Goal: Information Seeking & Learning: Learn about a topic

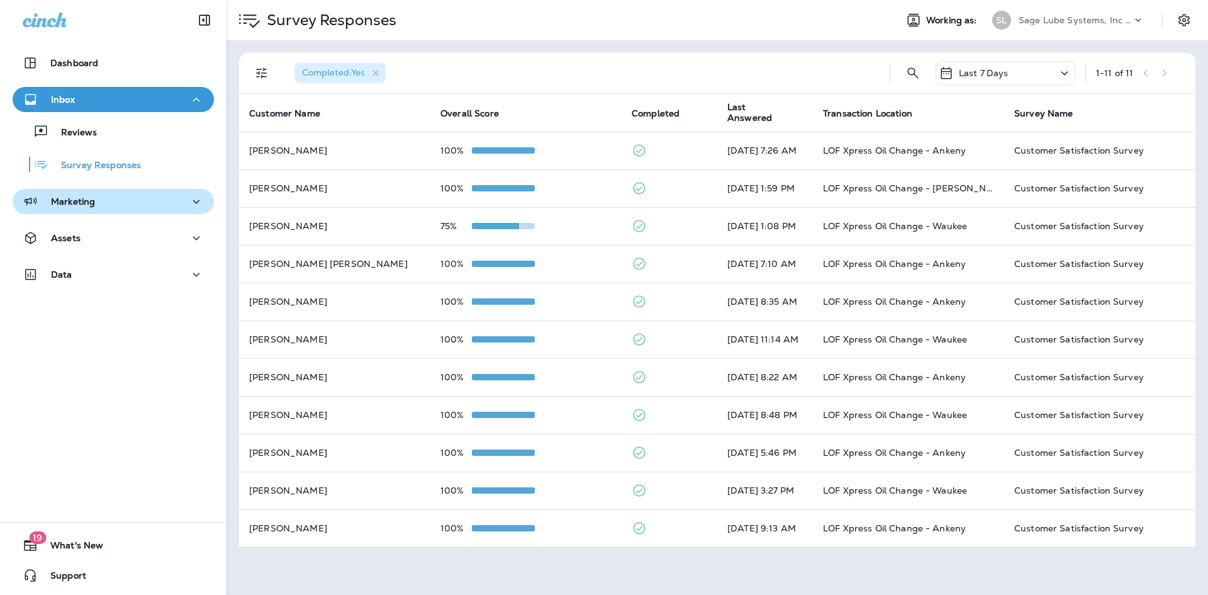
click at [95, 207] on div "Marketing" at bounding box center [113, 202] width 181 height 16
click at [96, 207] on div "Marketing" at bounding box center [113, 202] width 181 height 16
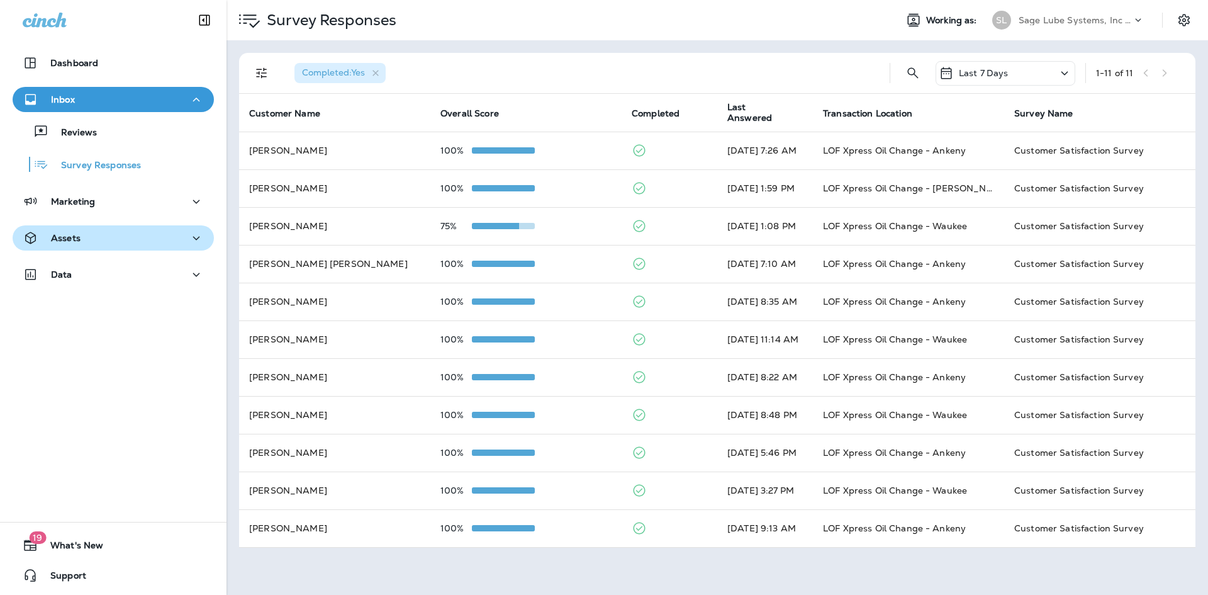
click at [104, 239] on div "Assets" at bounding box center [113, 238] width 181 height 16
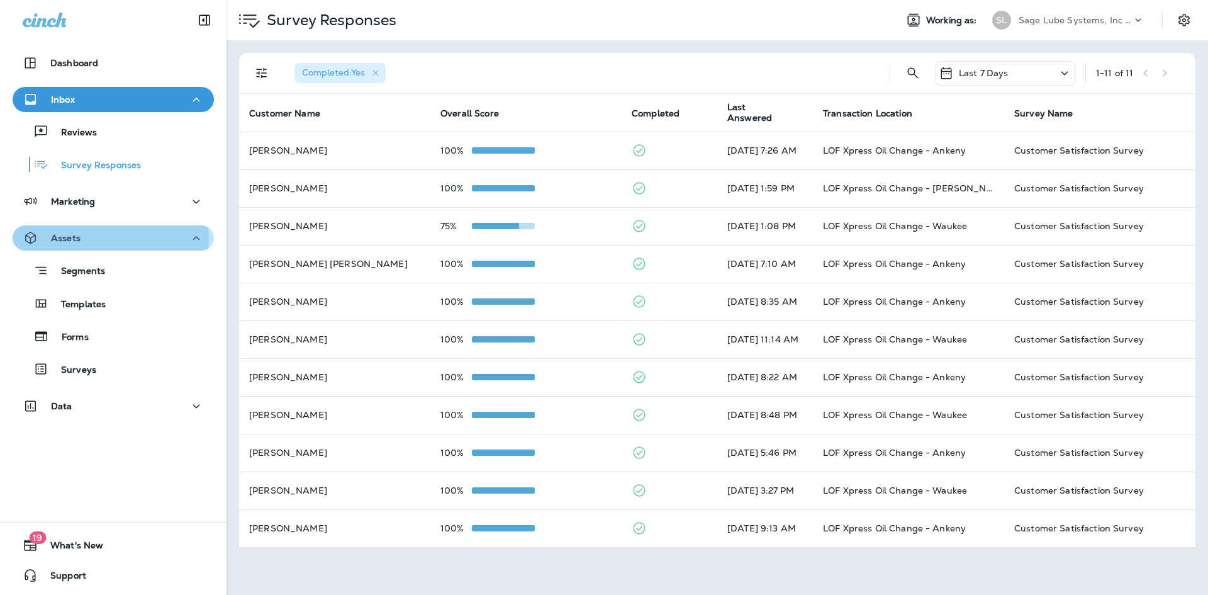
click at [104, 239] on div "Assets" at bounding box center [113, 238] width 181 height 16
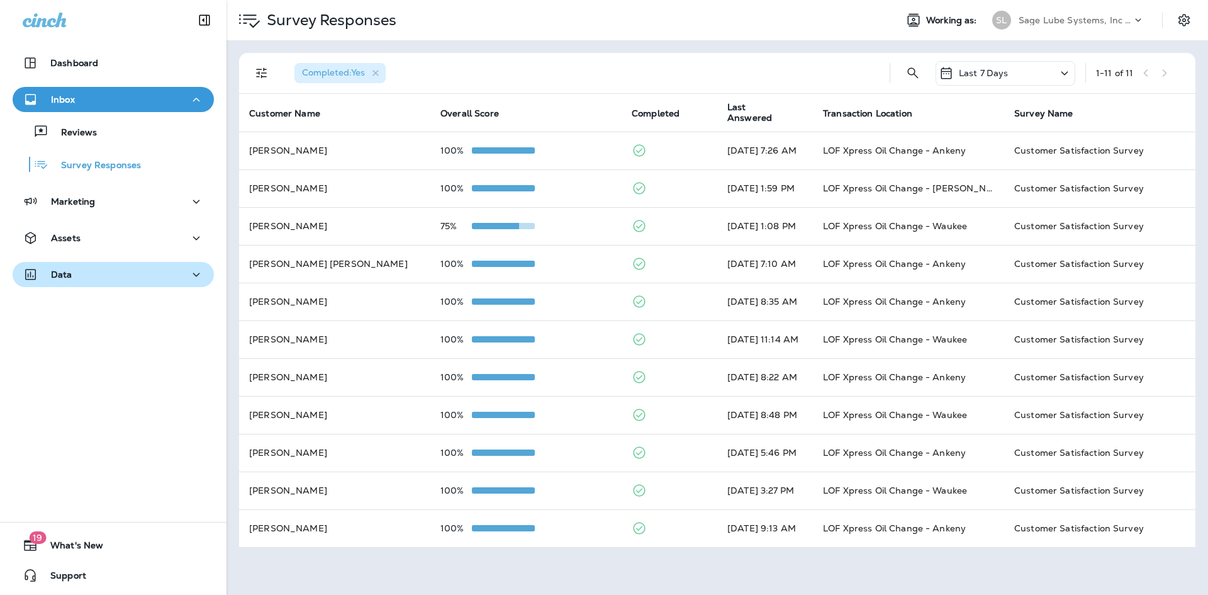
click at [107, 279] on div "Data" at bounding box center [113, 275] width 181 height 16
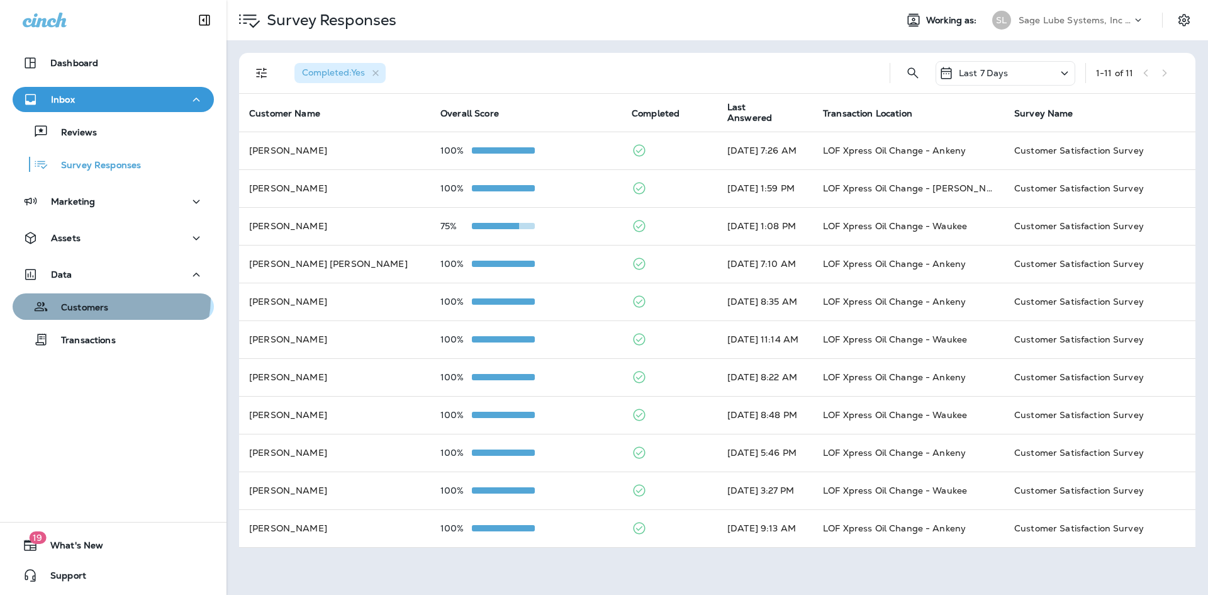
click at [107, 298] on div "Customers" at bounding box center [63, 306] width 91 height 19
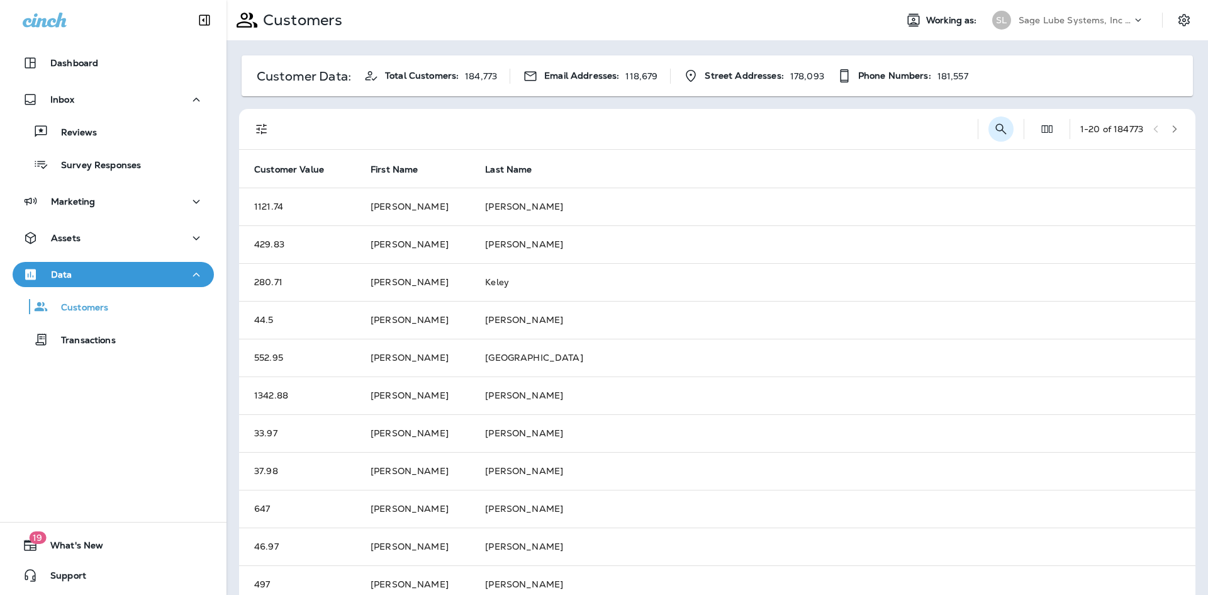
click at [994, 130] on icon "Search Customers" at bounding box center [1001, 128] width 15 height 15
click at [947, 130] on input "text" at bounding box center [935, 127] width 131 height 33
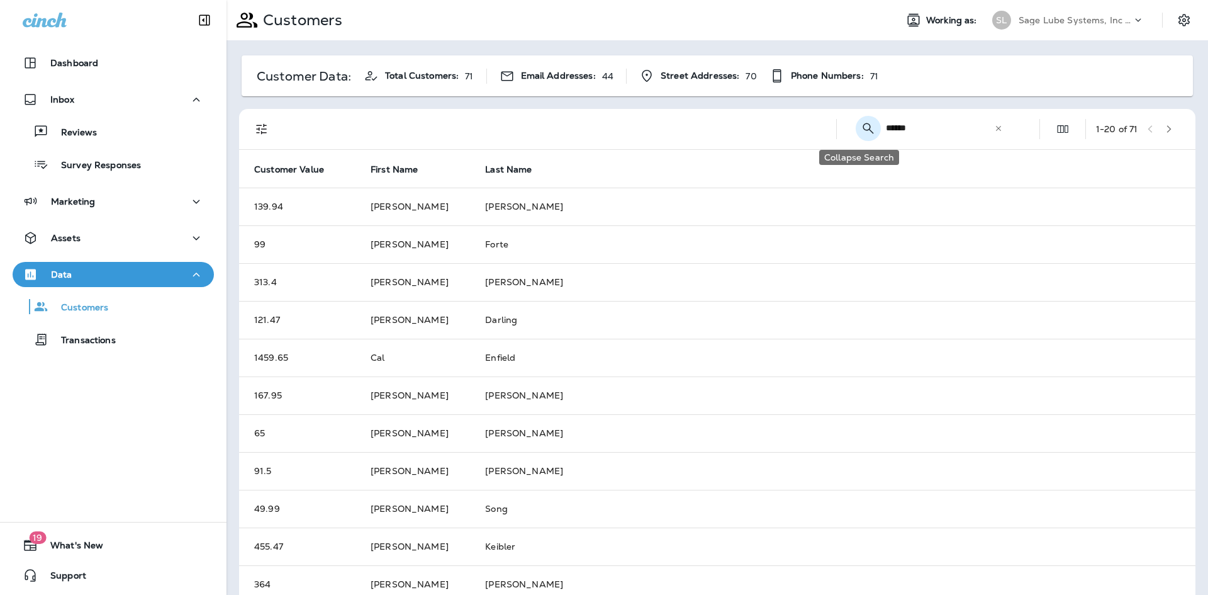
drag, startPoint x: 909, startPoint y: 132, endPoint x: 856, endPoint y: 132, distance: 52.9
click at [856, 132] on div "​ ****** ​ ​" at bounding box center [932, 127] width 170 height 33
paste input "*******"
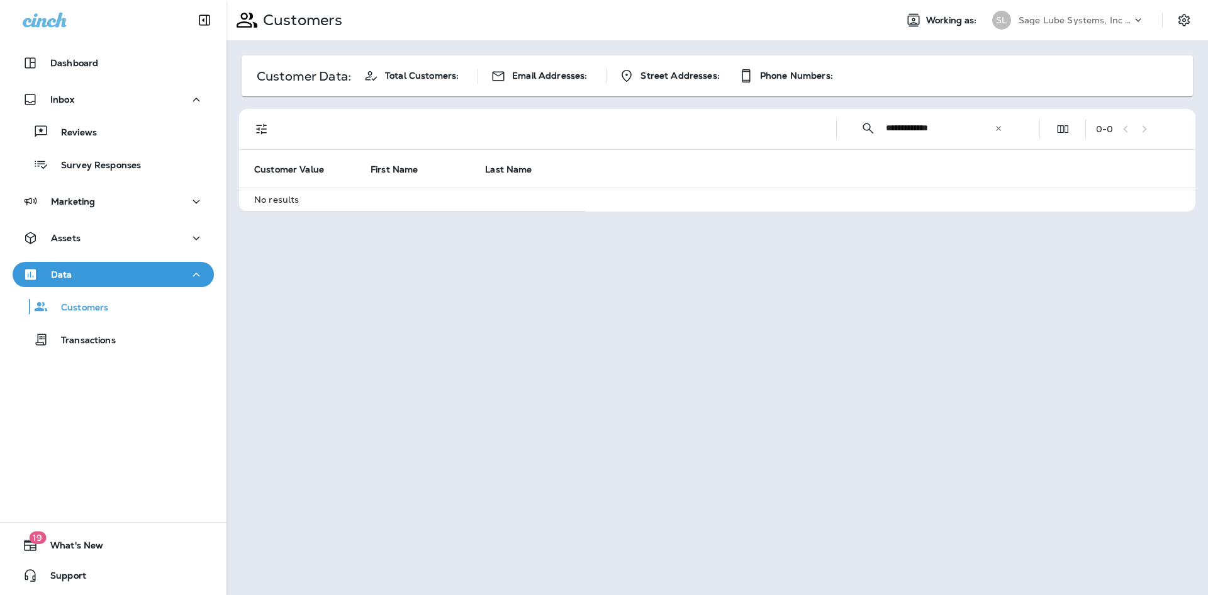
click at [907, 123] on input "**********" at bounding box center [940, 127] width 108 height 33
drag, startPoint x: 952, startPoint y: 127, endPoint x: 752, endPoint y: 127, distance: 200.1
click at [753, 127] on div "**********" at bounding box center [719, 129] width 941 height 40
type input "**********"
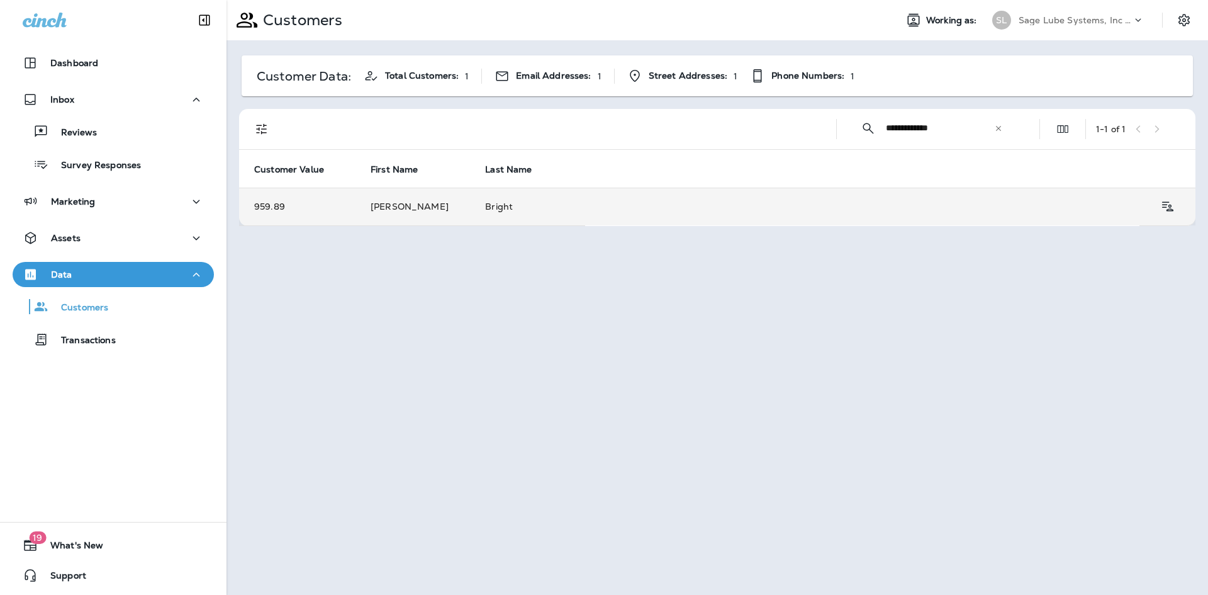
click at [461, 208] on td "[PERSON_NAME]" at bounding box center [413, 207] width 115 height 38
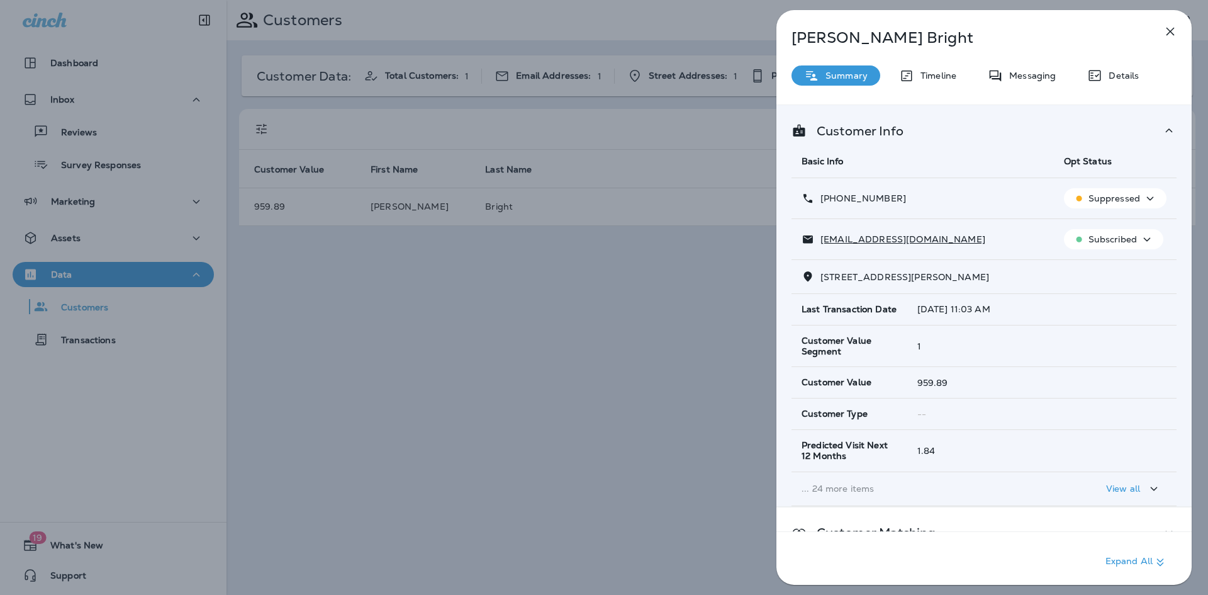
scroll to position [132, 0]
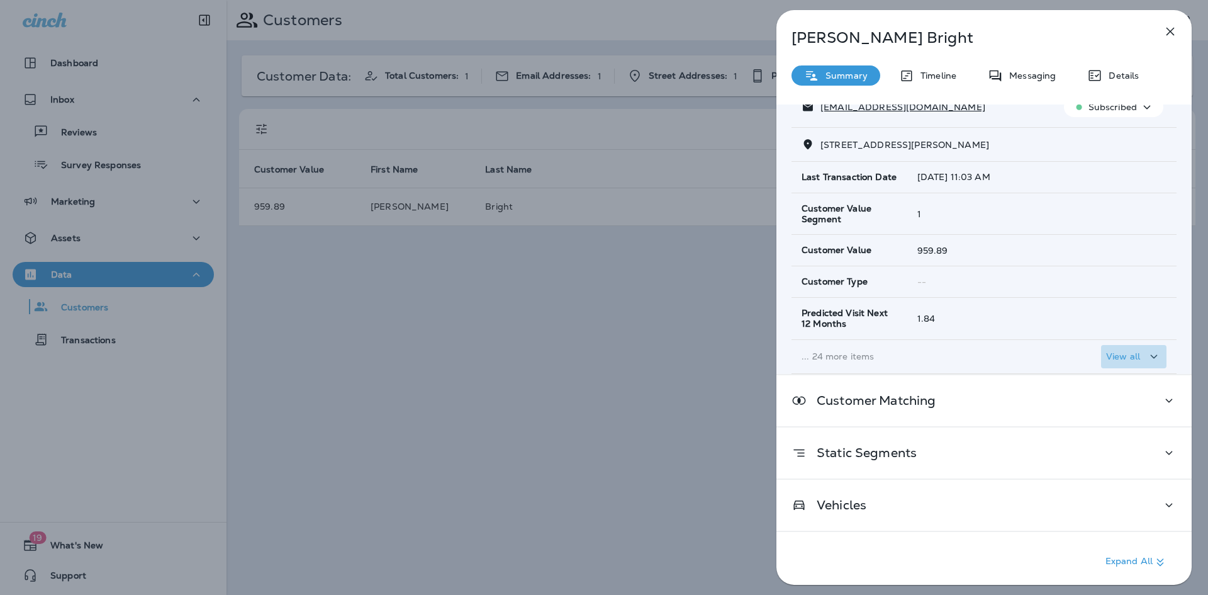
click at [1147, 360] on icon "button" at bounding box center [1154, 357] width 15 height 16
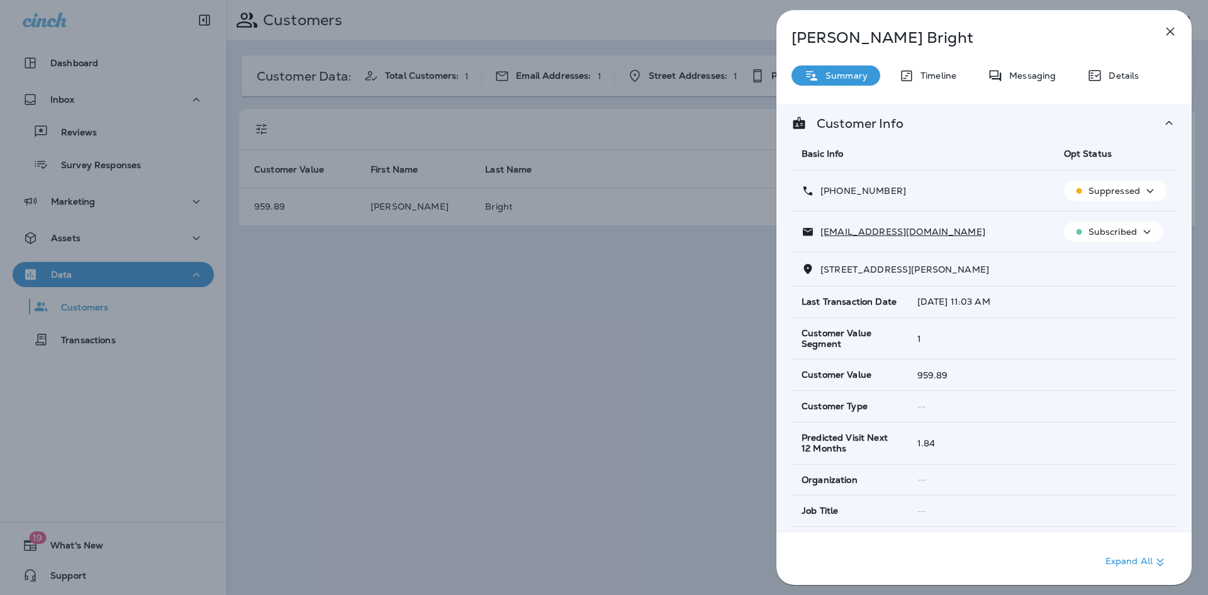
scroll to position [0, 0]
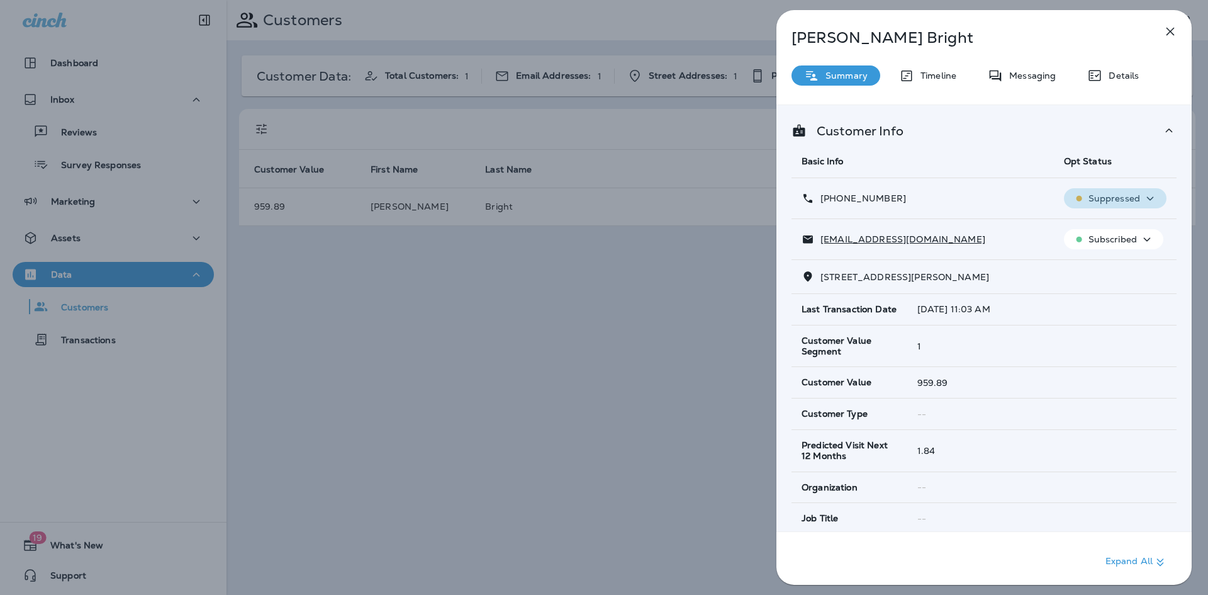
click at [1131, 198] on p "Suppressed" at bounding box center [1115, 198] width 52 height 10
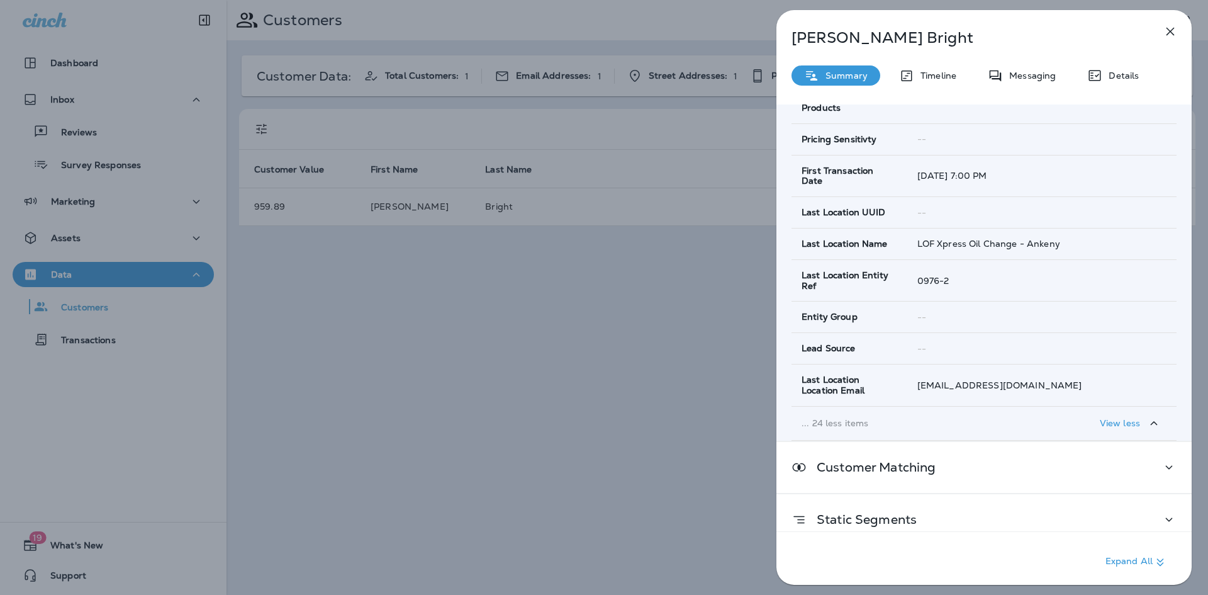
scroll to position [937, 0]
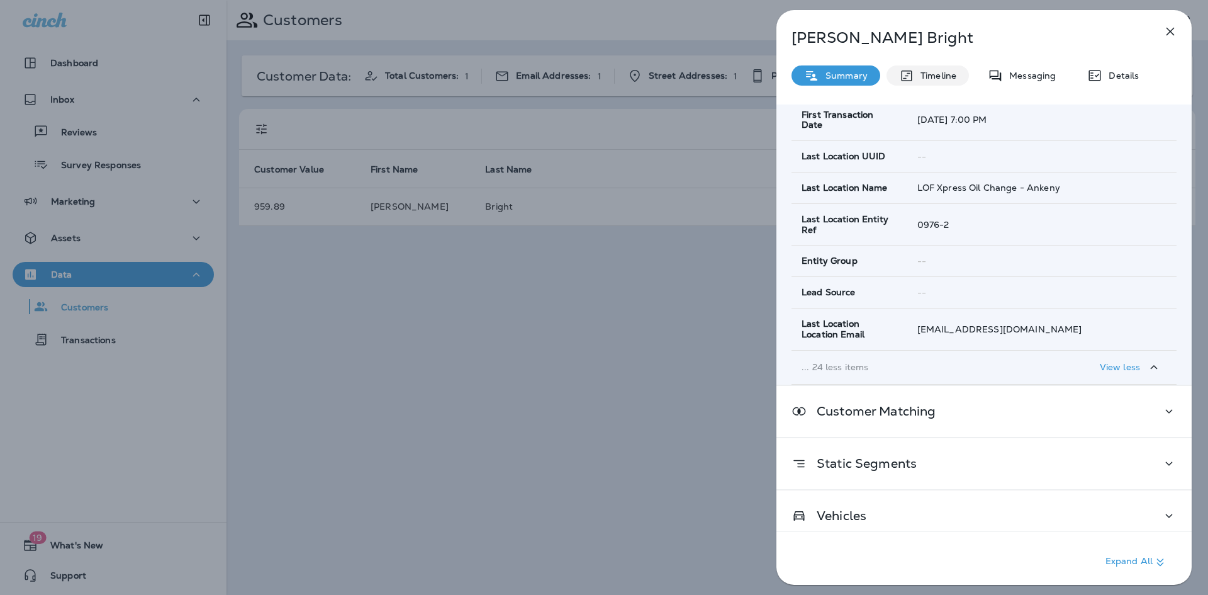
click at [962, 80] on div "Timeline" at bounding box center [928, 75] width 82 height 20
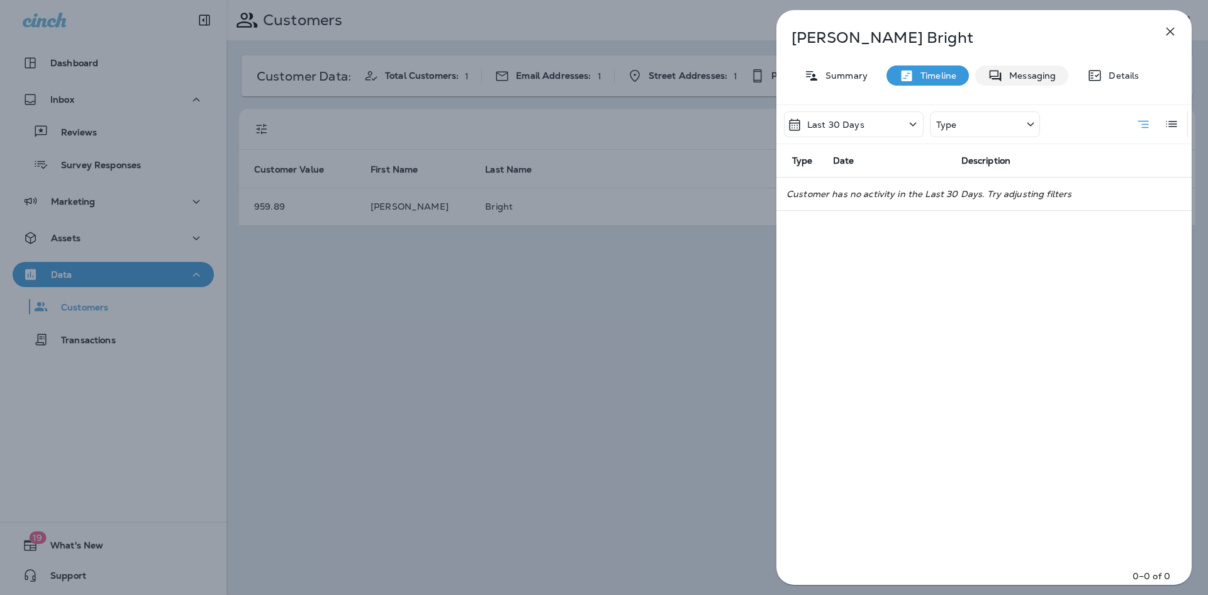
click at [1058, 80] on div "Messaging" at bounding box center [1021, 75] width 93 height 20
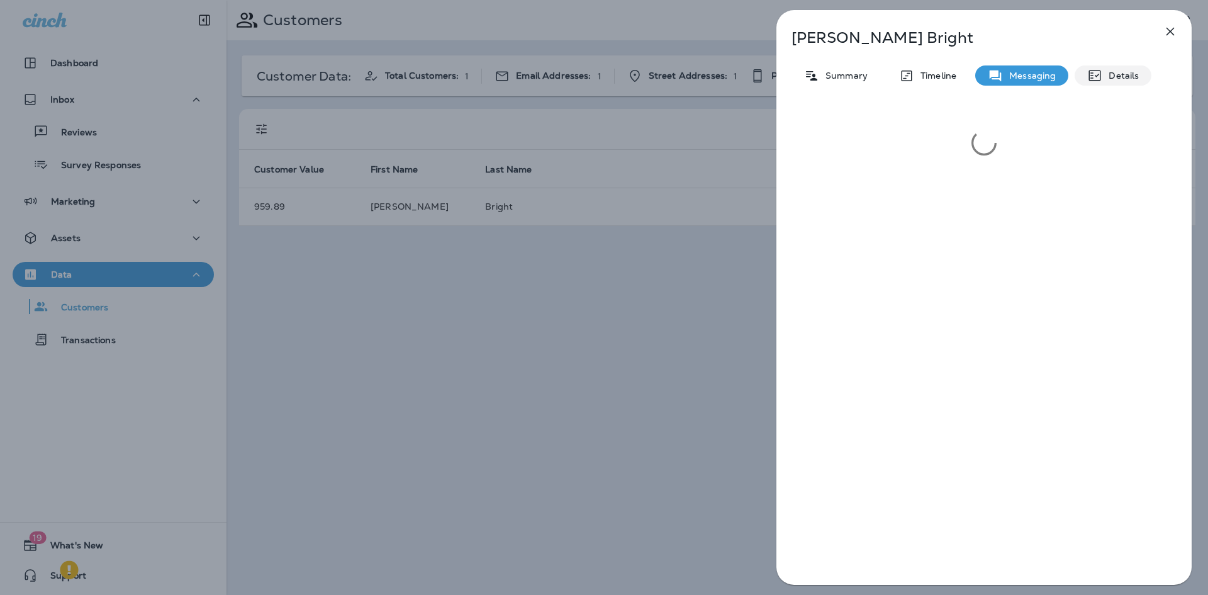
click at [1104, 72] on p "Details" at bounding box center [1121, 75] width 36 height 10
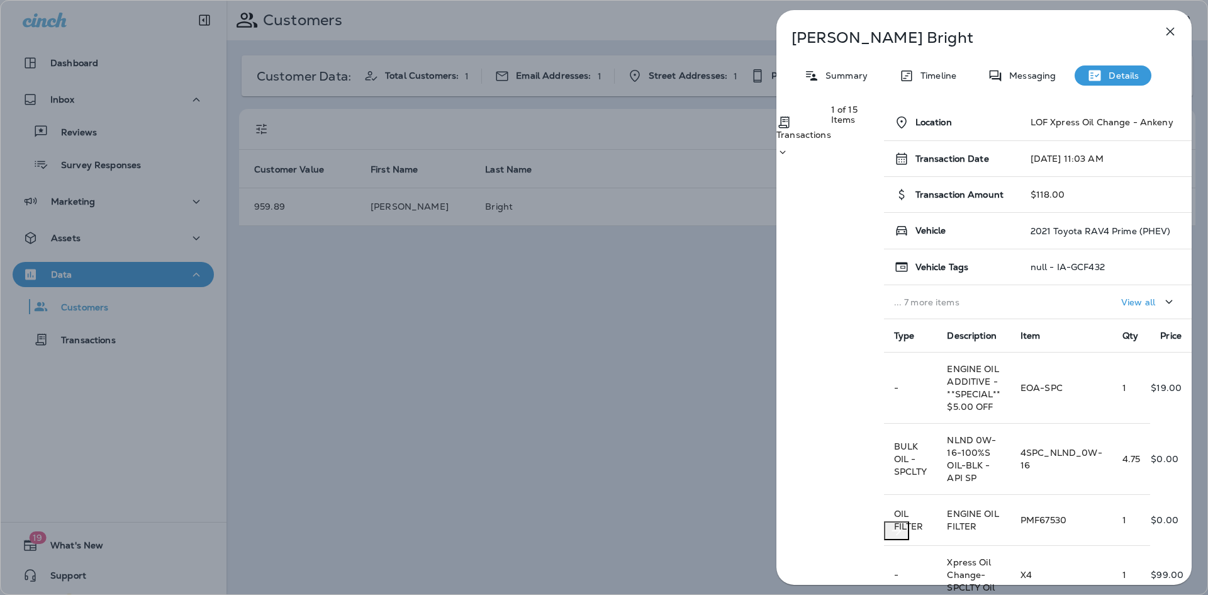
click at [831, 135] on div "Transactions" at bounding box center [804, 137] width 55 height 44
click at [831, 132] on div "Transactions" at bounding box center [804, 137] width 55 height 44
click at [831, 130] on p "Transactions" at bounding box center [804, 135] width 55 height 10
click at [851, 85] on div "Summary" at bounding box center [836, 75] width 89 height 20
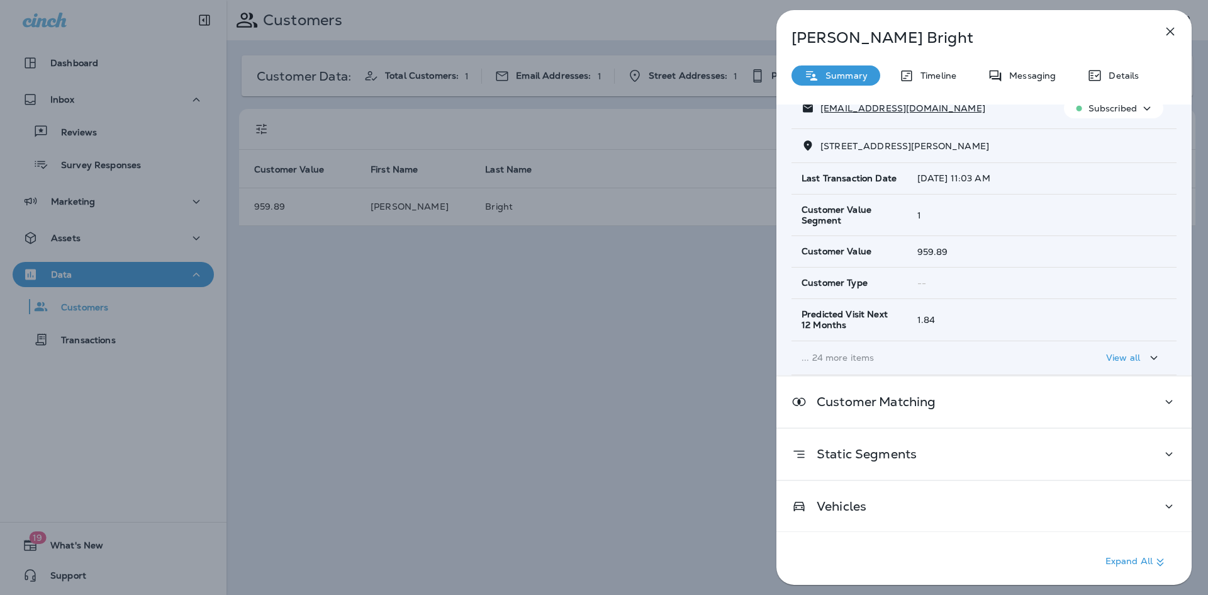
scroll to position [132, 0]
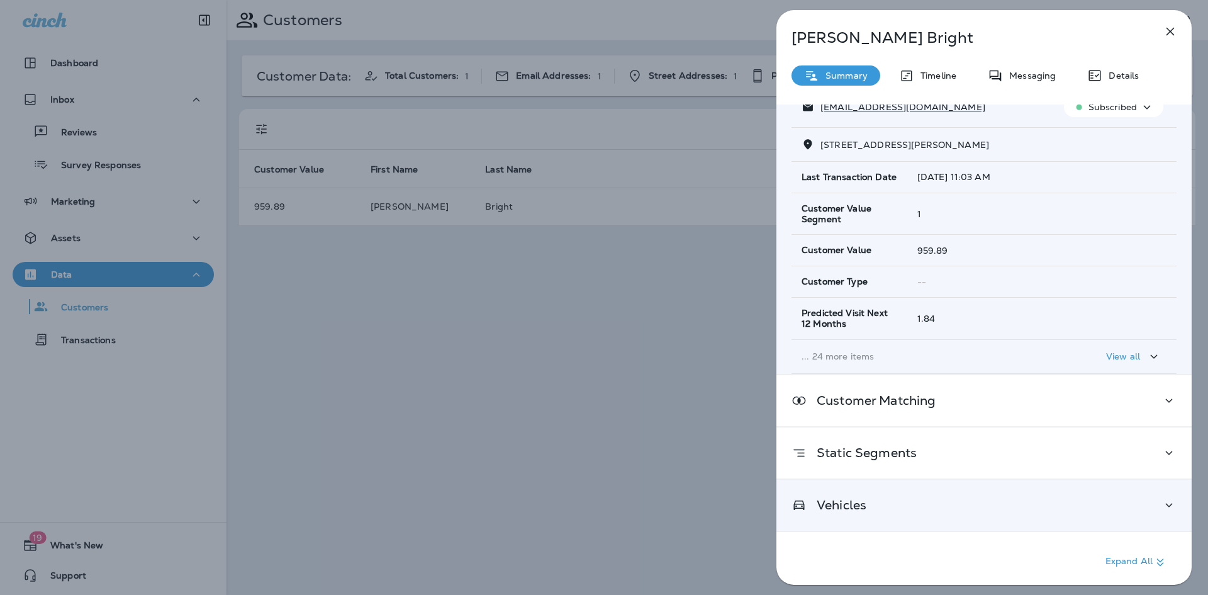
click at [1091, 494] on div "Vehicles" at bounding box center [984, 505] width 415 height 51
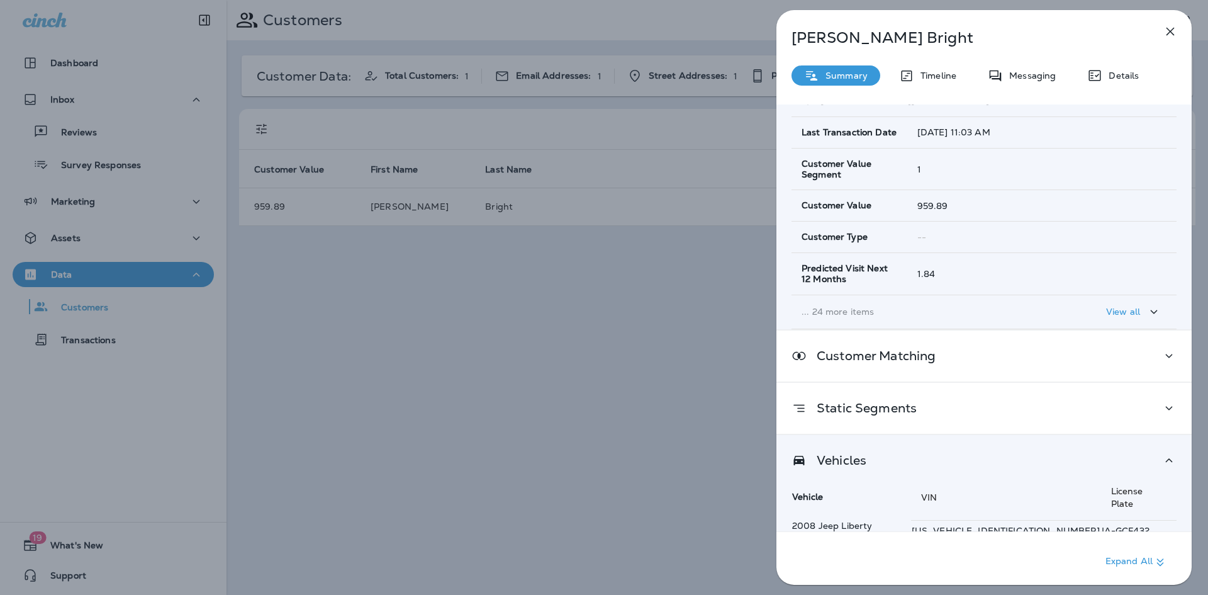
scroll to position [306, 0]
